Goal: Communication & Community: Answer question/provide support

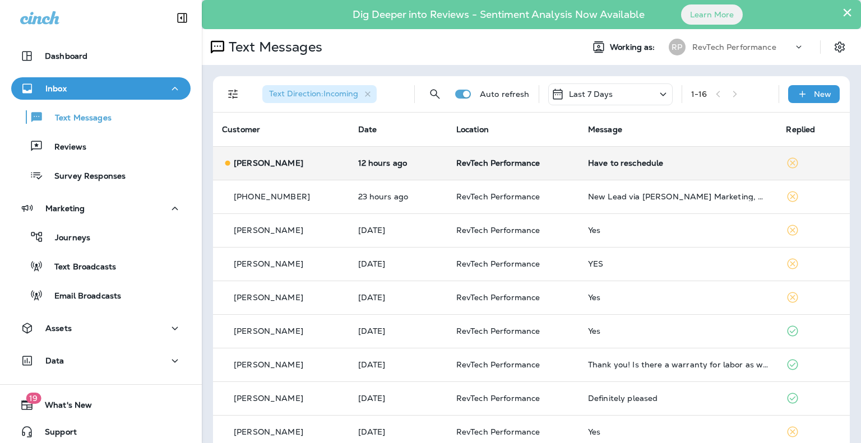
click at [598, 166] on div "Have to reschedule" at bounding box center [678, 163] width 180 height 9
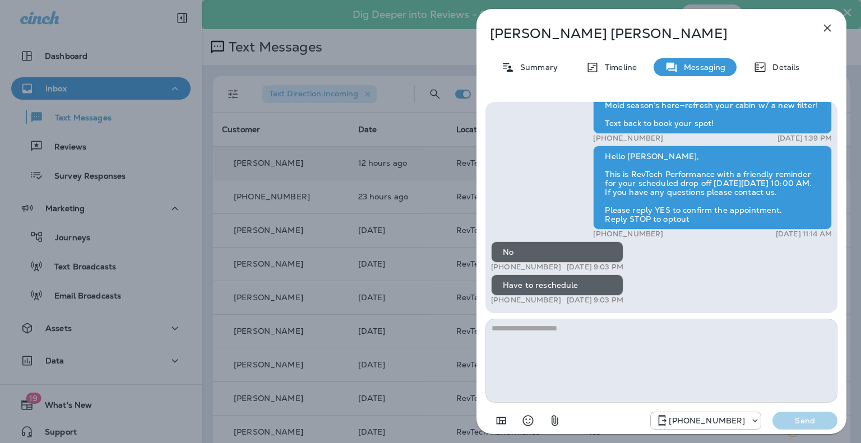
drag, startPoint x: 625, startPoint y: 357, endPoint x: 783, endPoint y: 390, distance: 160.9
click at [684, 375] on textarea at bounding box center [661, 361] width 352 height 84
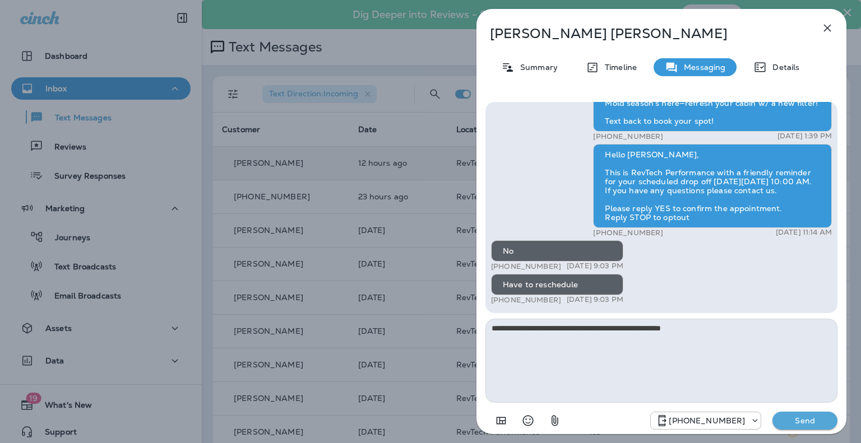
type textarea "**********"
click at [797, 414] on button "Send" at bounding box center [804, 421] width 65 height 18
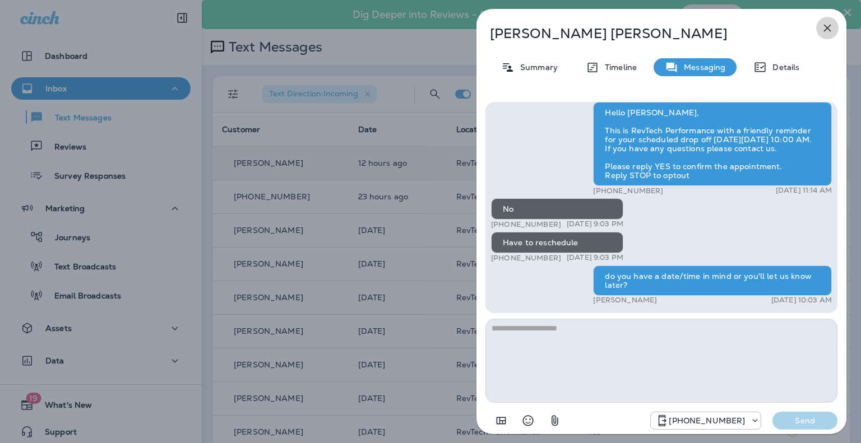
click at [833, 22] on icon "button" at bounding box center [826, 27] width 13 height 13
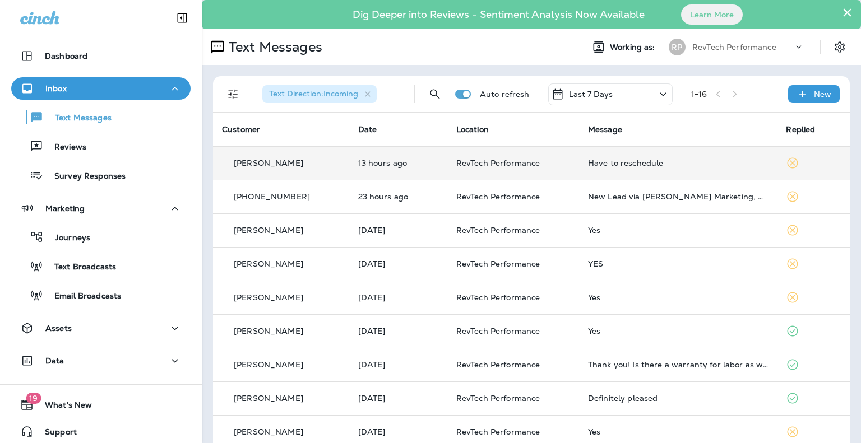
click at [628, 96] on div "Last 7 Days" at bounding box center [610, 94] width 124 height 22
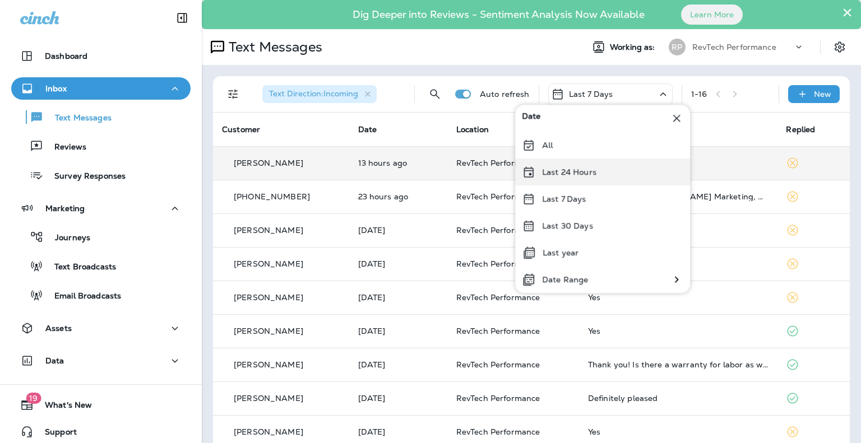
click at [582, 174] on p "Last 24 Hours" at bounding box center [569, 172] width 54 height 9
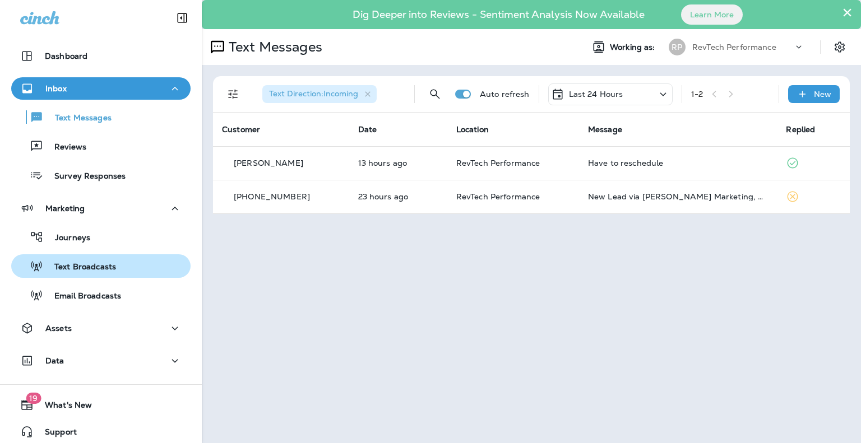
click at [76, 266] on p "Text Broadcasts" at bounding box center [79, 267] width 73 height 11
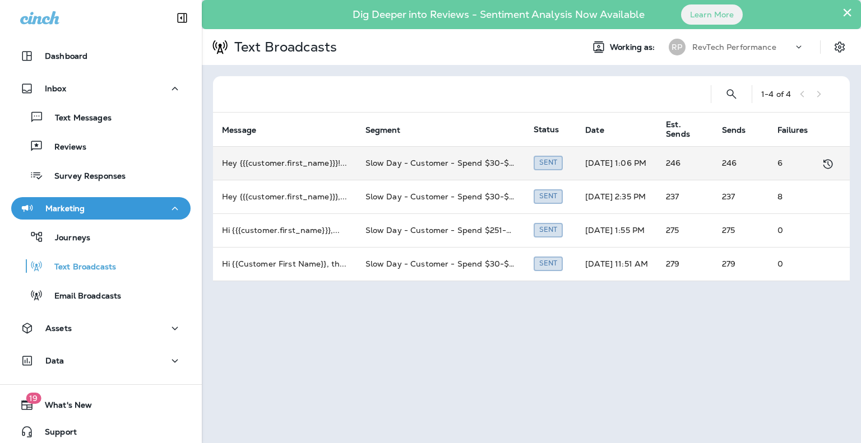
click at [475, 161] on td "Slow Day - Customer - Spend $30-$200 last return between 90-730 days" at bounding box center [440, 163] width 168 height 34
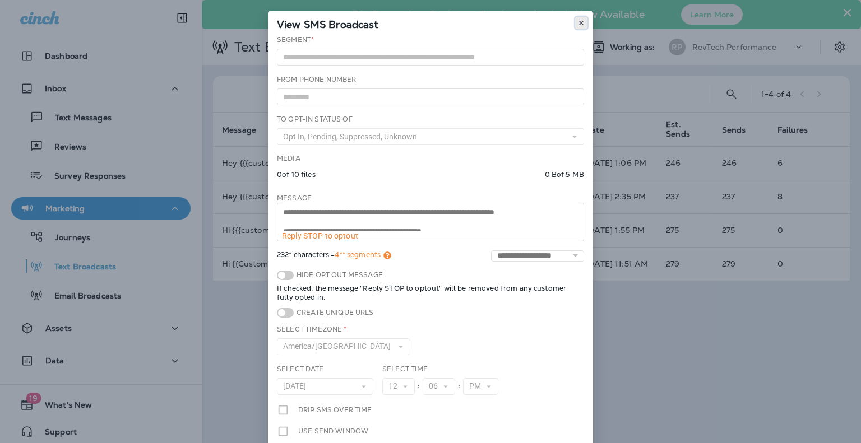
click at [579, 21] on use at bounding box center [581, 23] width 4 height 4
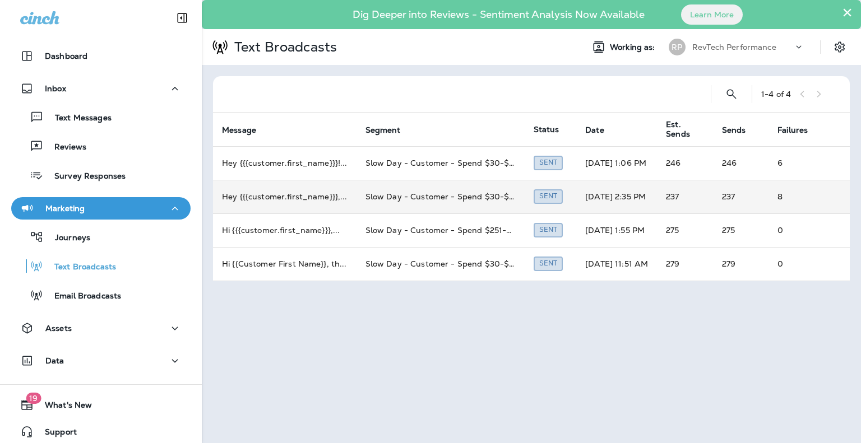
drag, startPoint x: 569, startPoint y: 383, endPoint x: 513, endPoint y: 197, distance: 194.8
click at [570, 373] on div "× Dig Deeper into Reviews - Sentiment Analysis Now Available Learn More Text Br…" at bounding box center [531, 221] width 659 height 443
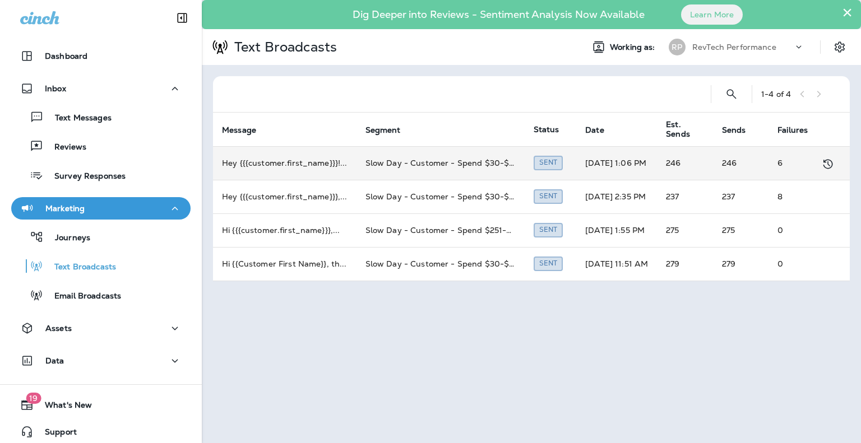
click at [314, 163] on td "Hey {{{customer.first_name}}}! ..." at bounding box center [284, 163] width 143 height 34
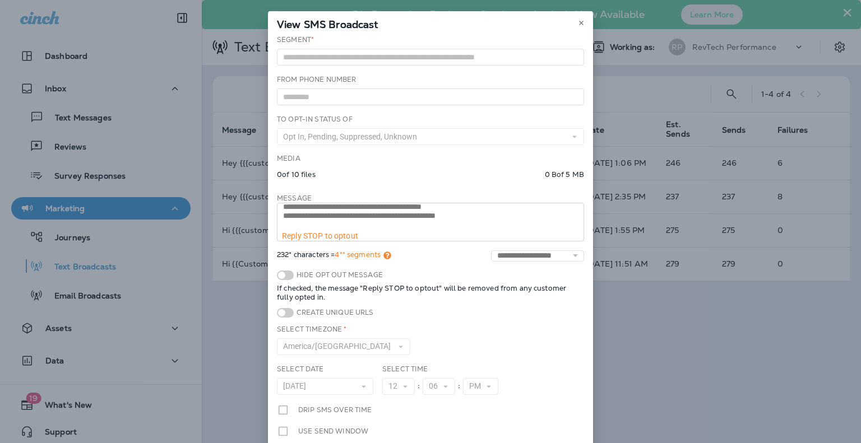
scroll to position [37, 0]
click at [578, 23] on icon at bounding box center [581, 23] width 7 height 7
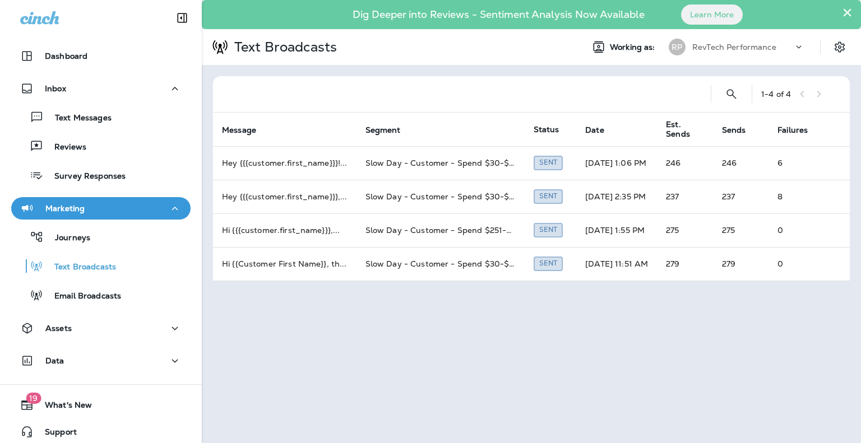
click at [515, 371] on div "× Dig Deeper into Reviews - Sentiment Analysis Now Available Learn More Text Br…" at bounding box center [531, 221] width 659 height 443
click at [105, 105] on div "Text Messages Reviews Survey Responses" at bounding box center [100, 143] width 179 height 87
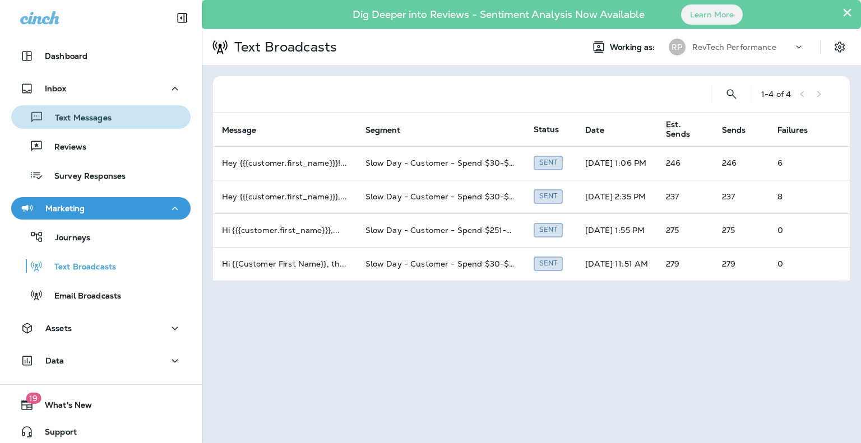
click at [101, 125] on button "Text Messages" at bounding box center [100, 117] width 179 height 24
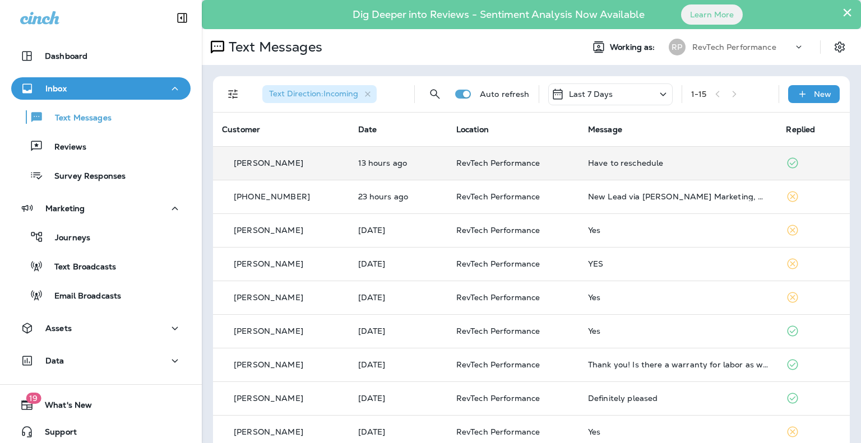
click at [684, 166] on div "Have to reschedule" at bounding box center [678, 163] width 180 height 9
